Goal: Check status

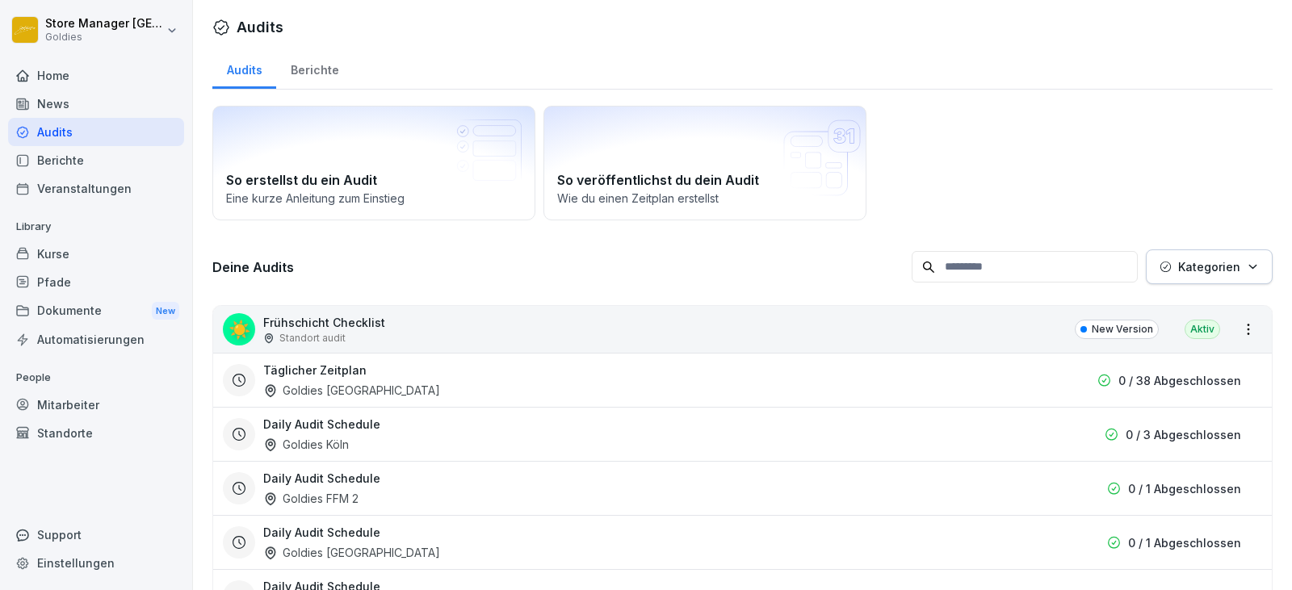
click at [312, 75] on div "Berichte" at bounding box center [314, 68] width 77 height 41
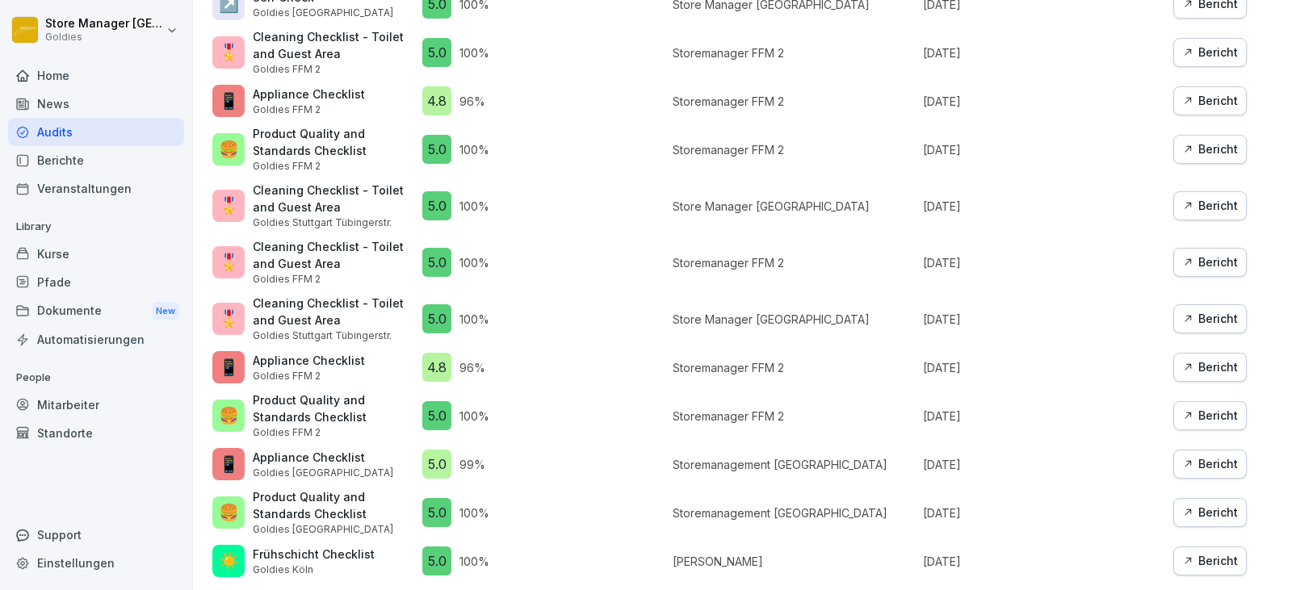
scroll to position [565, 0]
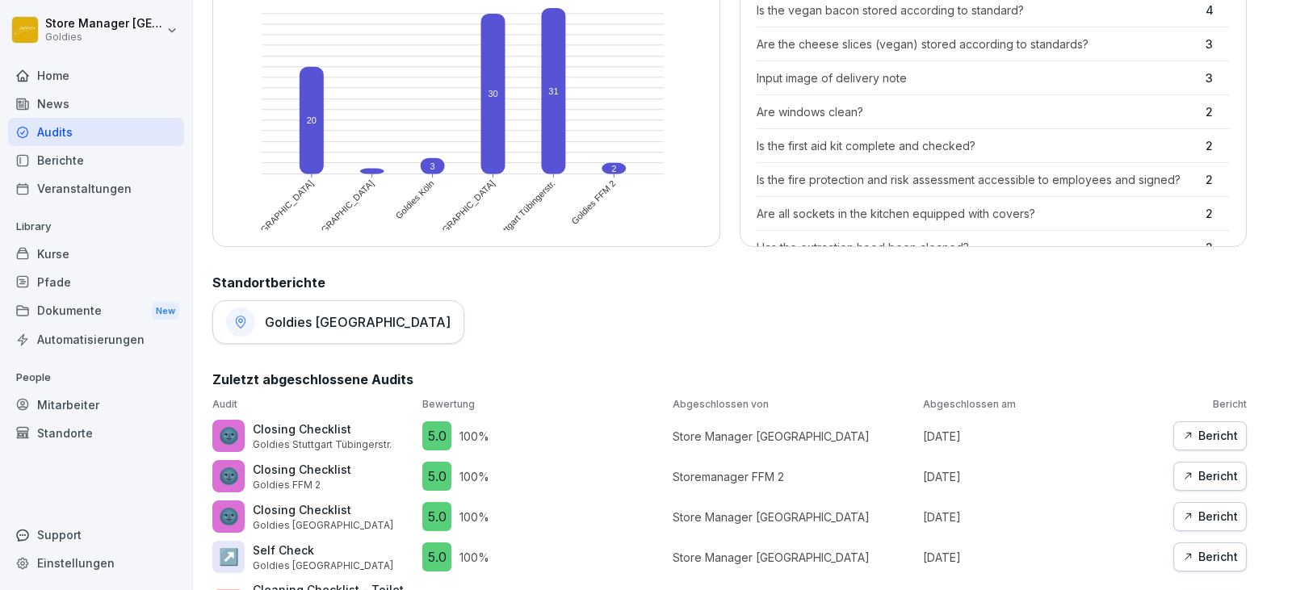
click at [342, 324] on h1 "Goldies [GEOGRAPHIC_DATA]" at bounding box center [358, 322] width 186 height 16
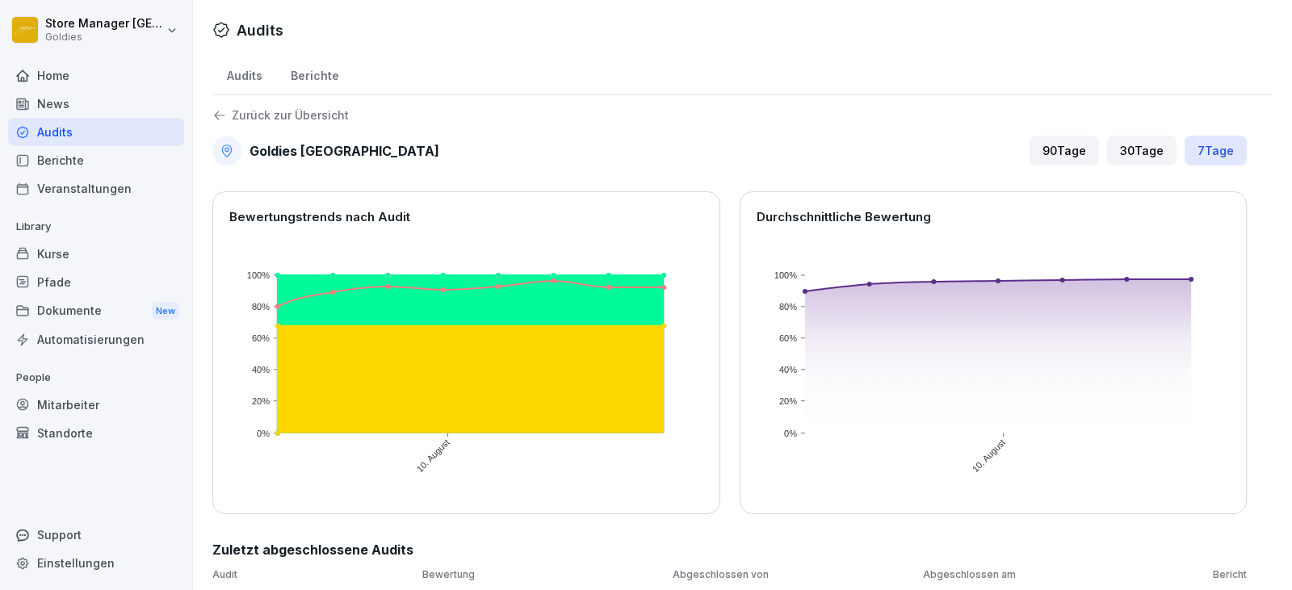
click at [1160, 159] on div "30 Tage" at bounding box center [1141, 151] width 69 height 30
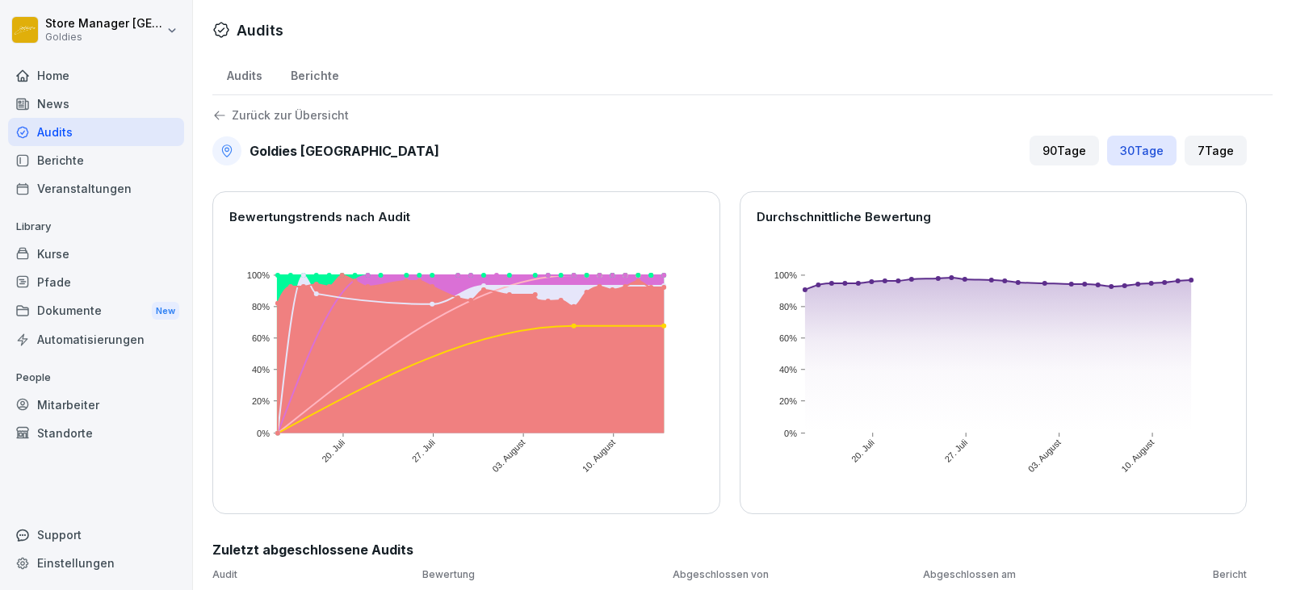
click at [215, 111] on icon at bounding box center [219, 115] width 15 height 15
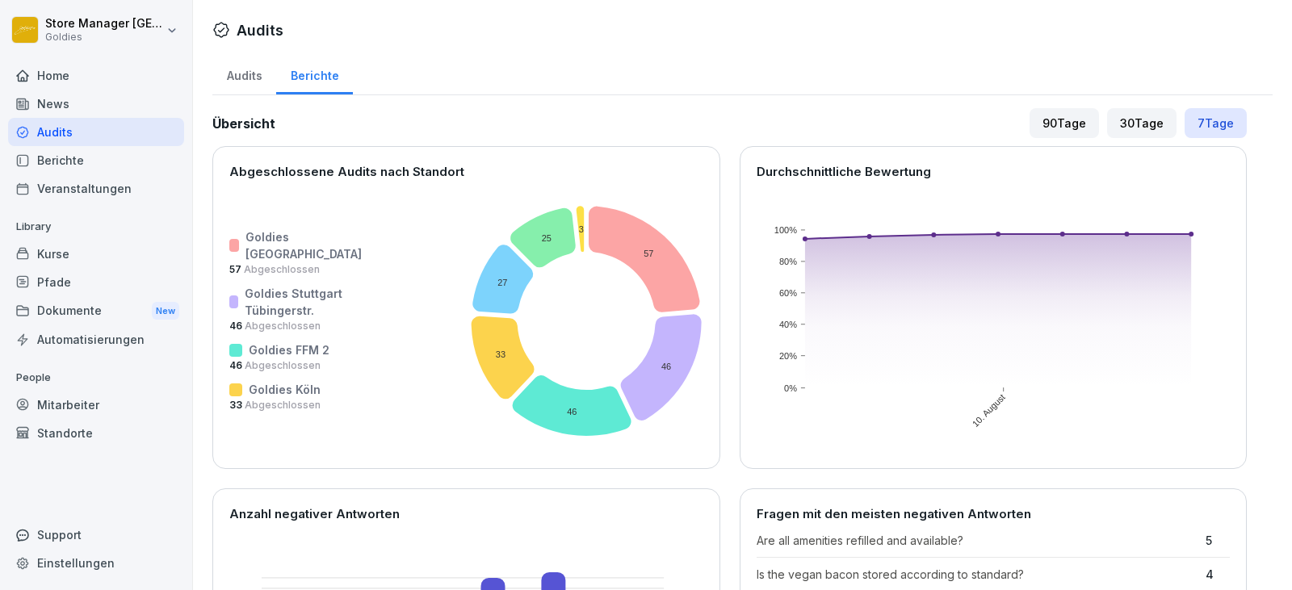
click at [1140, 116] on div "30 Tage" at bounding box center [1141, 123] width 69 height 30
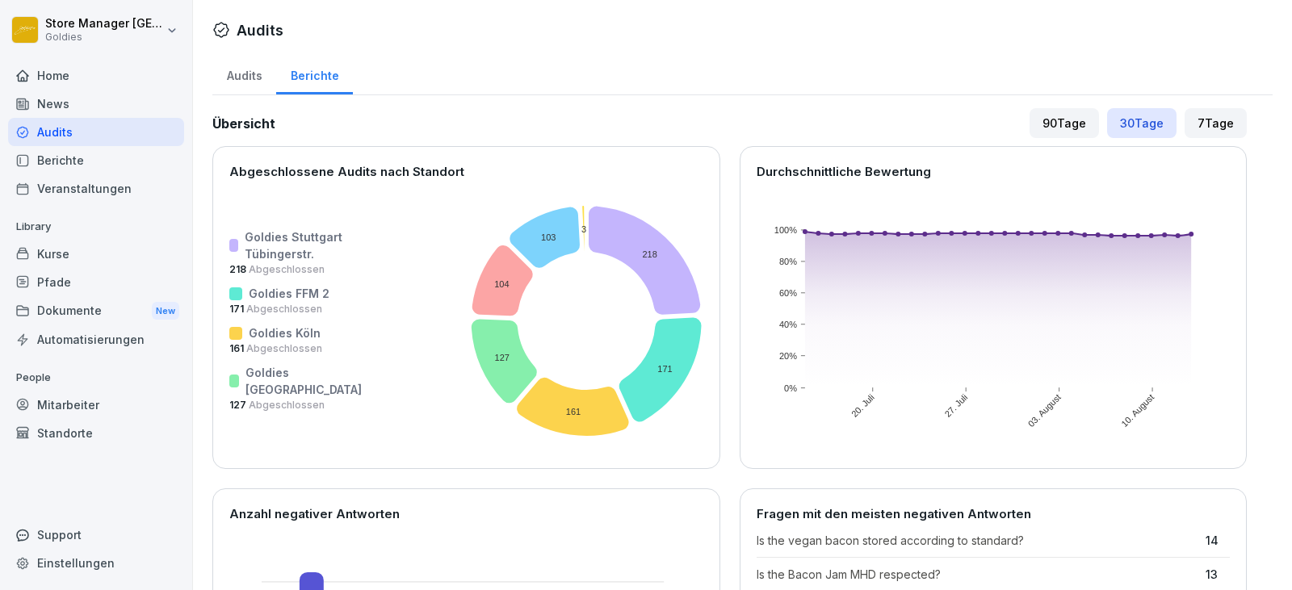
click at [1043, 125] on div "90 Tage" at bounding box center [1064, 123] width 69 height 30
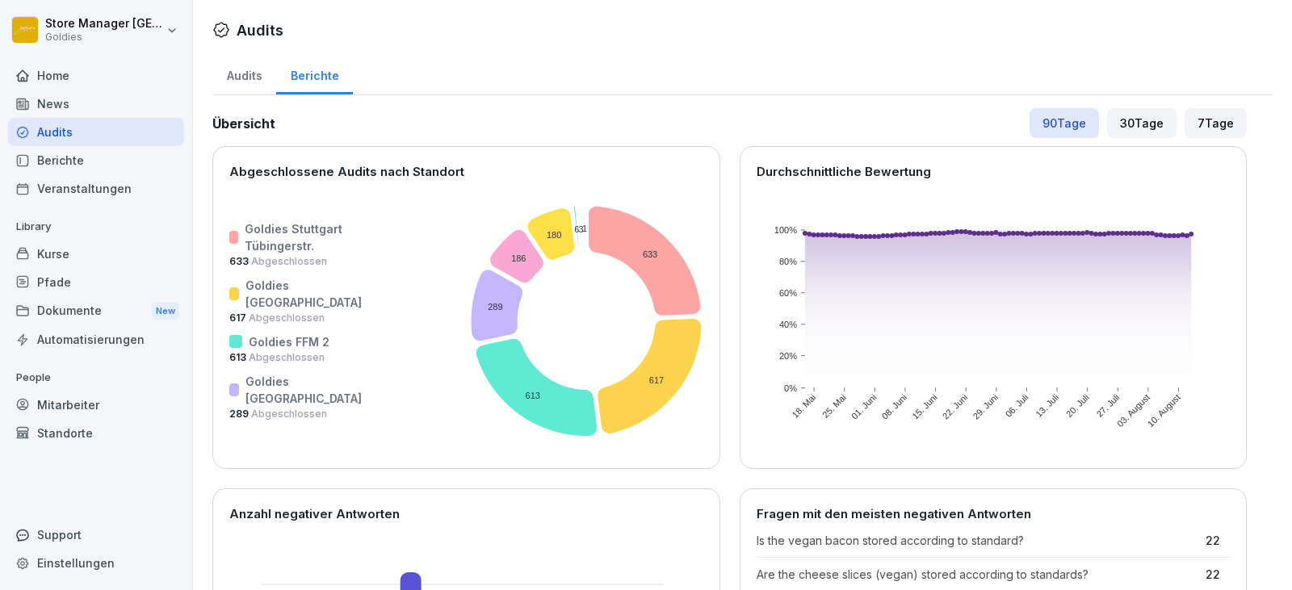
click at [1189, 114] on div "7 Tage" at bounding box center [1216, 123] width 62 height 30
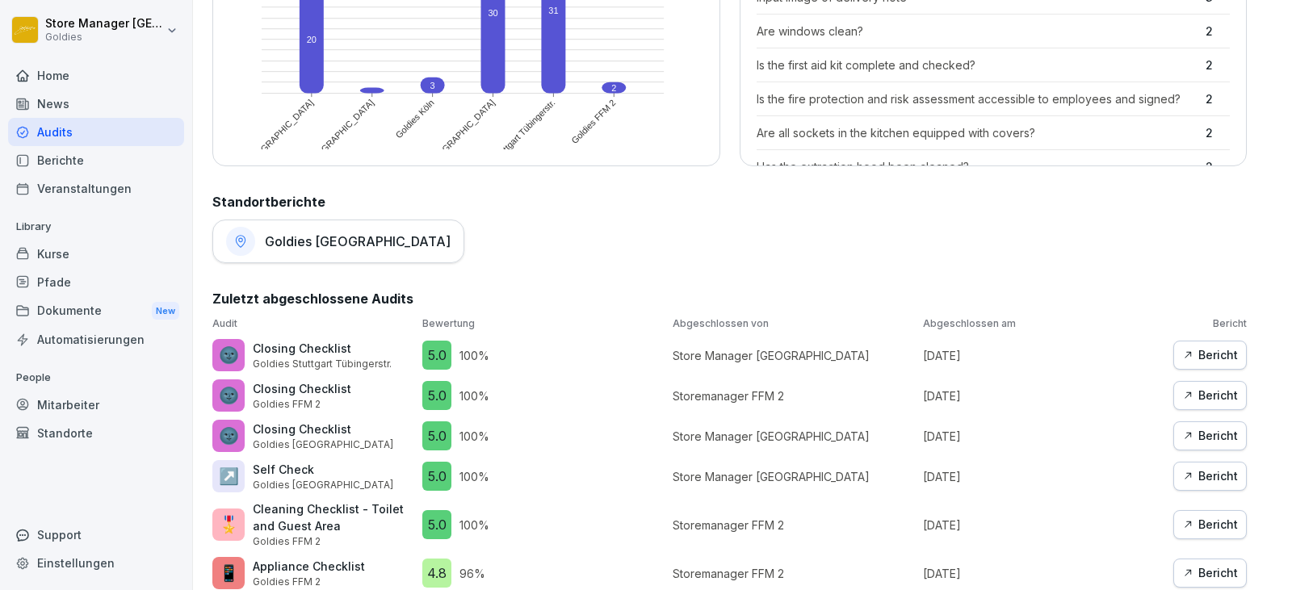
scroll to position [322, 0]
